Goal: Navigation & Orientation: Find specific page/section

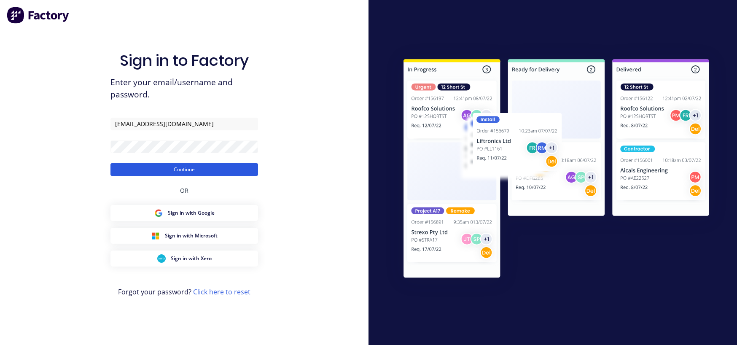
click at [182, 171] on button "Continue" at bounding box center [185, 169] width 148 height 13
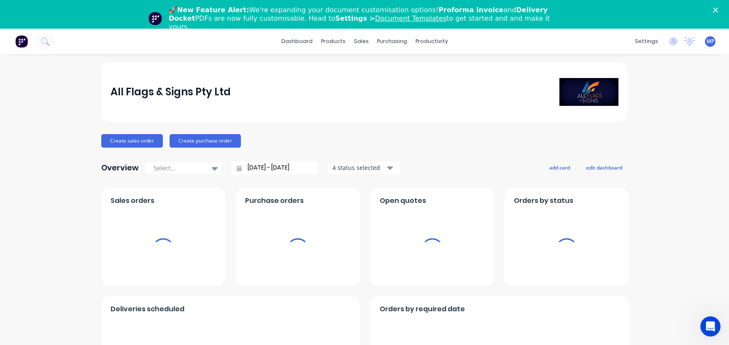
click at [719, 8] on div "🚀 New Feature Alert: We're expanding your document customisation options! Profo…" at bounding box center [364, 18] width 729 height 30
click at [718, 12] on polygon "Close" at bounding box center [715, 10] width 5 height 5
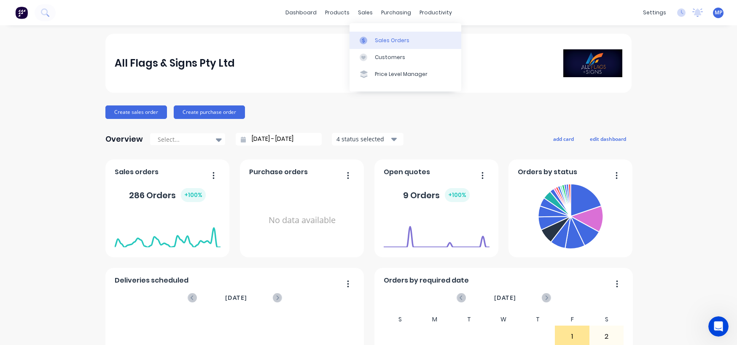
click at [382, 37] on div "Sales Orders" at bounding box center [392, 41] width 35 height 8
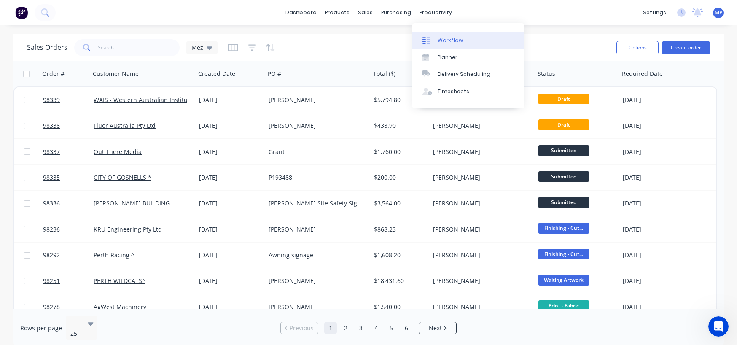
click at [453, 40] on div "Workflow" at bounding box center [450, 41] width 25 height 8
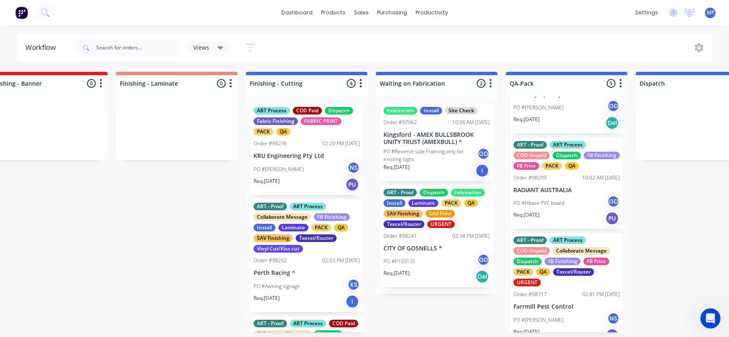
scroll to position [4, 1720]
